Goal: Complete application form

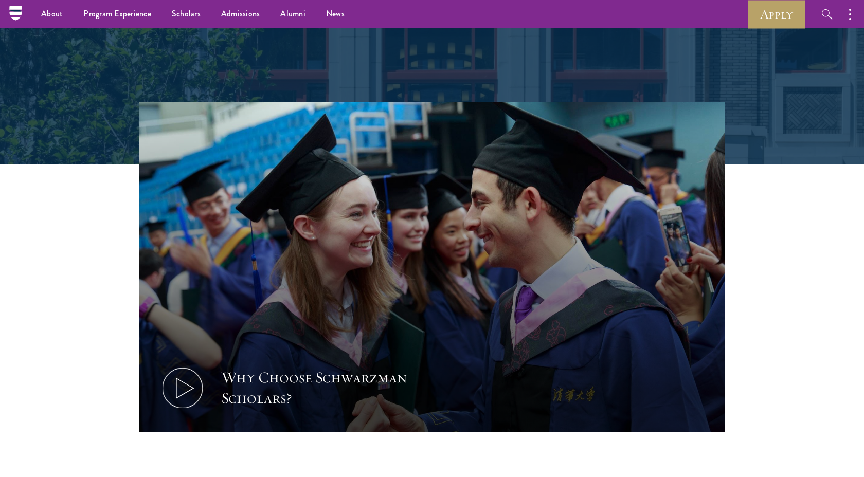
scroll to position [311, 0]
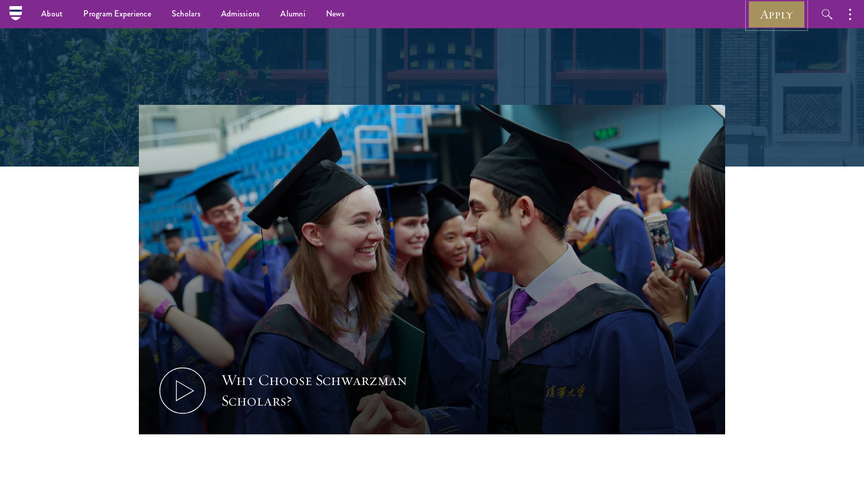
click at [771, 18] on link "Apply" at bounding box center [777, 14] width 58 height 28
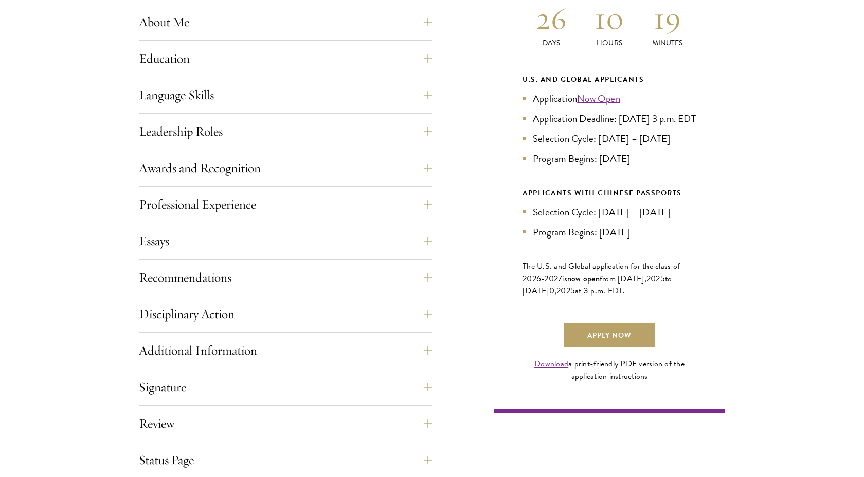
scroll to position [594, 0]
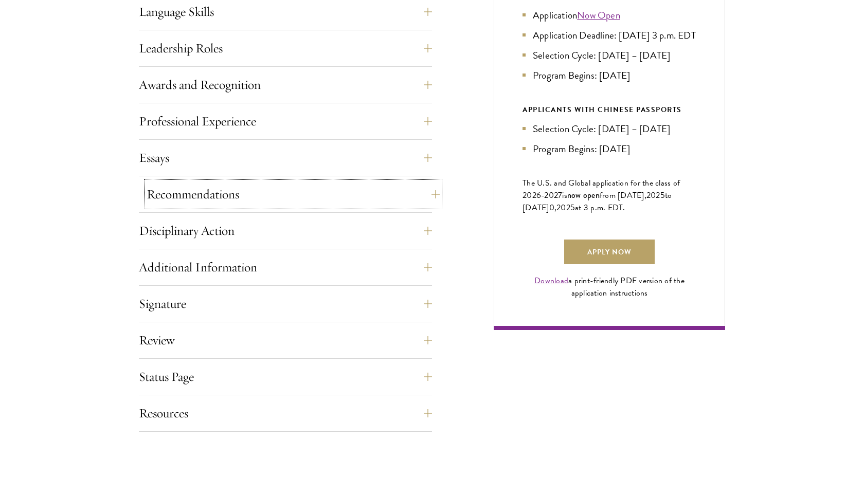
click at [327, 194] on button "Recommendations" at bounding box center [293, 194] width 293 height 25
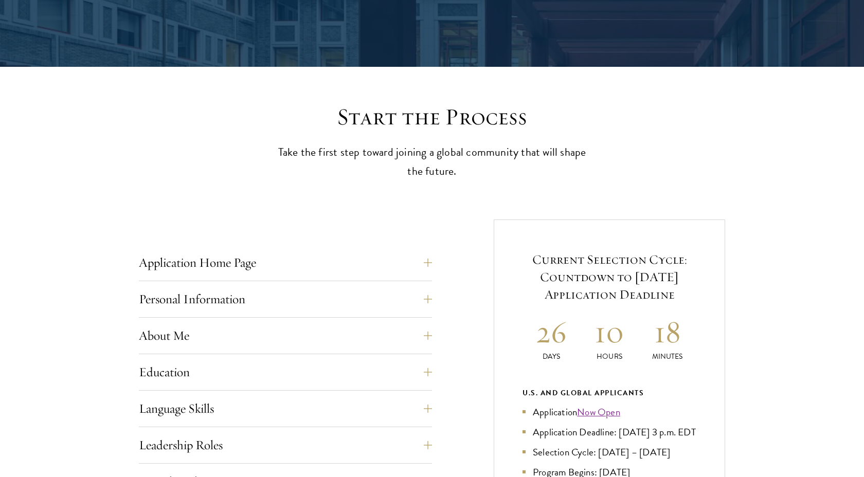
scroll to position [269, 0]
